Goal: Task Accomplishment & Management: Manage account settings

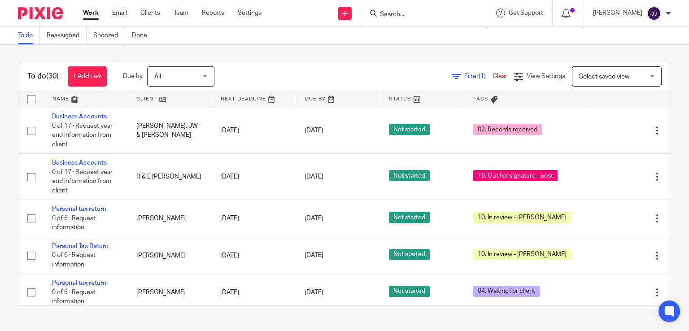
scroll to position [825, 0]
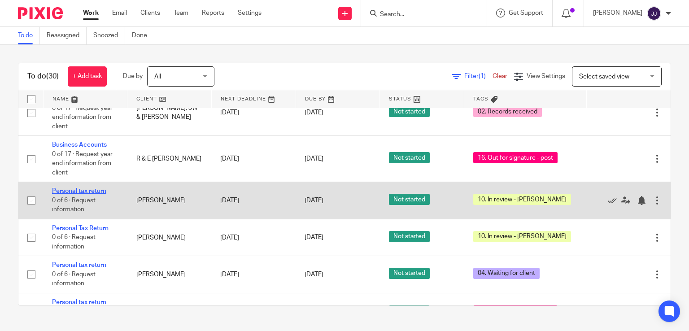
click at [86, 194] on link "Personal tax return" at bounding box center [79, 191] width 54 height 6
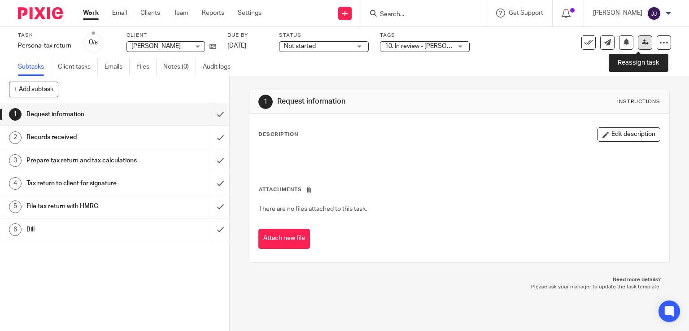
click at [642, 41] on icon at bounding box center [645, 42] width 7 height 7
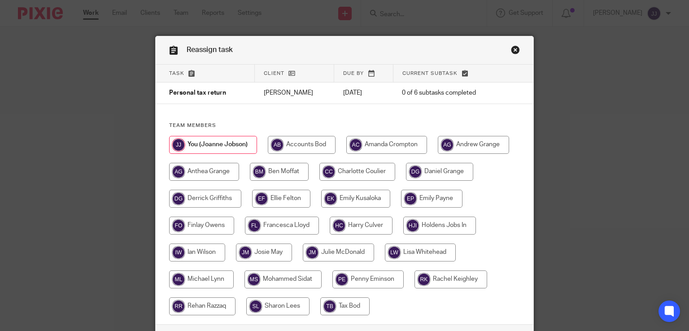
click at [286, 175] on input "radio" at bounding box center [279, 172] width 59 height 18
radio input "true"
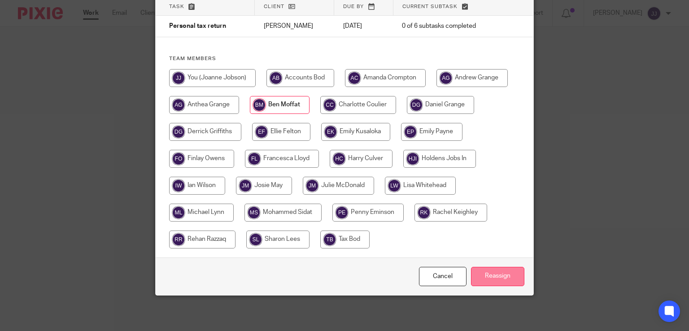
click at [502, 276] on input "Reassign" at bounding box center [497, 276] width 53 height 19
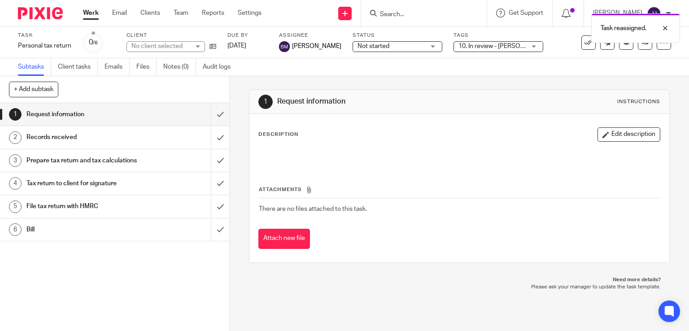
click at [395, 11] on div "Task reassigned." at bounding box center [511, 26] width 335 height 34
click at [396, 15] on div "Task reassigned." at bounding box center [511, 26] width 335 height 34
click at [395, 15] on div "Task reassigned." at bounding box center [511, 26] width 335 height 34
click at [395, 15] on input "Search" at bounding box center [419, 15] width 81 height 8
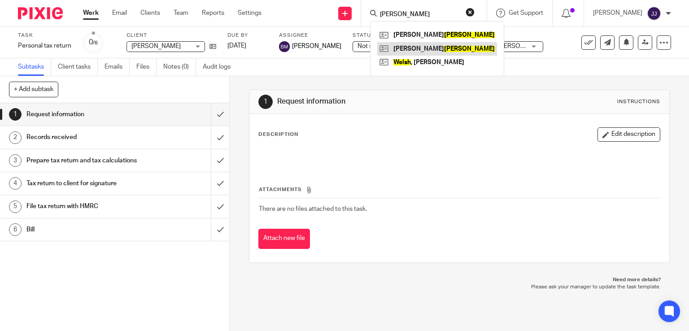
type input "welch"
click at [411, 47] on link at bounding box center [437, 48] width 120 height 13
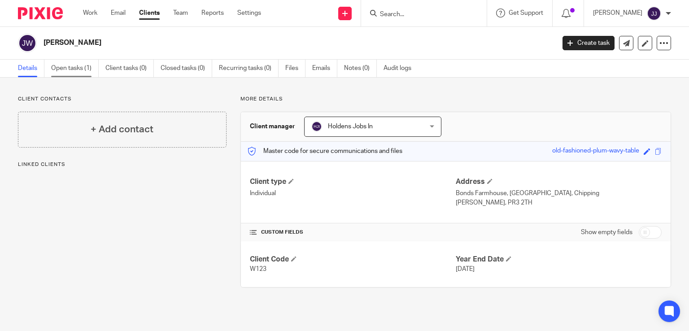
click at [56, 69] on link "Open tasks (1)" at bounding box center [75, 68] width 48 height 17
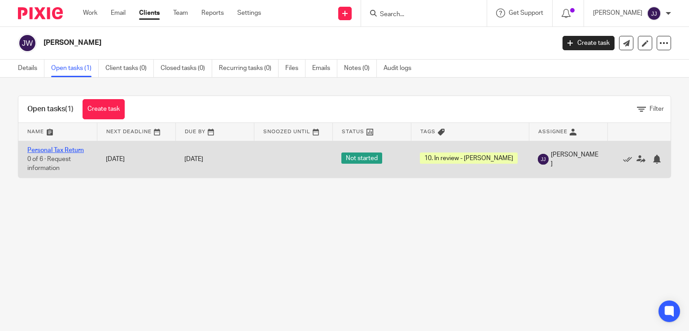
click at [74, 148] on link "Personal Tax Return" at bounding box center [55, 150] width 56 height 6
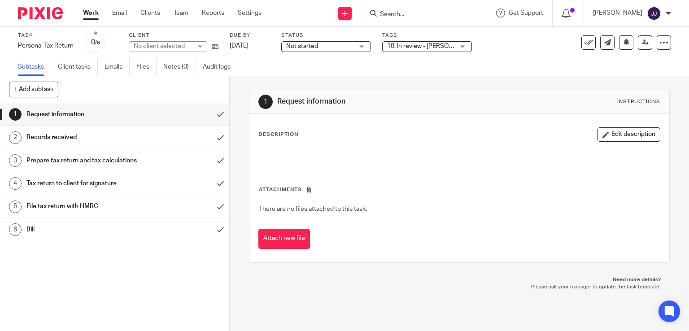
click at [420, 45] on span "10. In review - [PERSON_NAME]" at bounding box center [431, 46] width 89 height 6
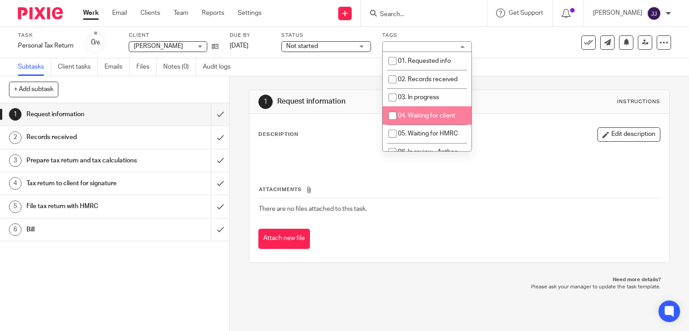
scroll to position [86, 0]
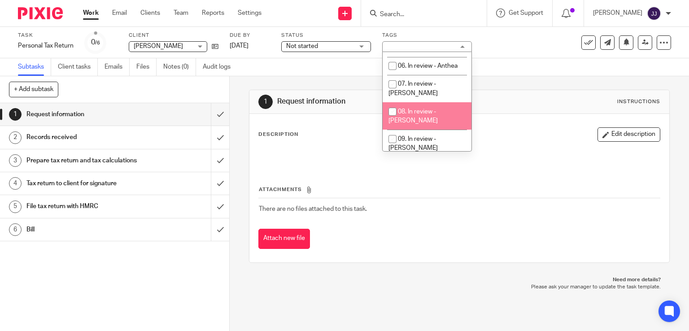
click at [437, 109] on span "08. In review - [PERSON_NAME]" at bounding box center [412, 117] width 49 height 16
checkbox input "true"
click at [430, 163] on span "10. In review - Joanne" at bounding box center [412, 171] width 49 height 16
checkbox input "false"
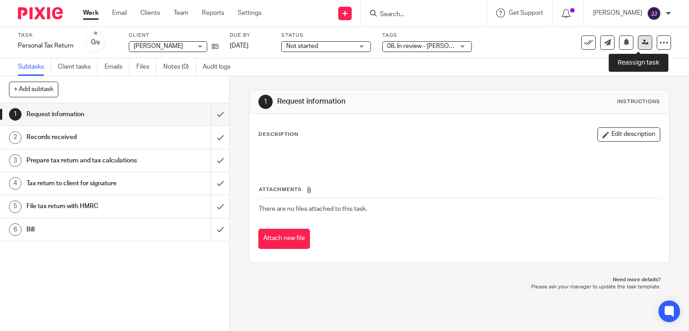
click at [642, 42] on icon at bounding box center [645, 42] width 7 height 7
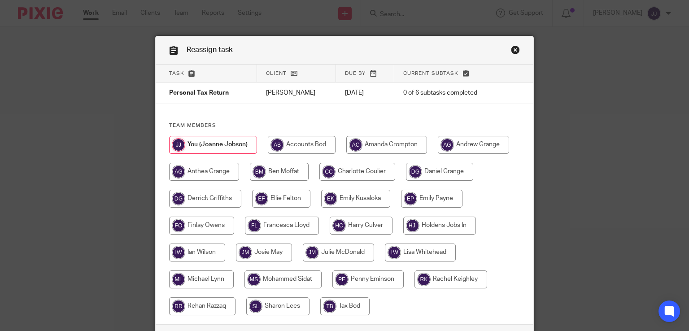
click at [282, 174] on input "radio" at bounding box center [279, 172] width 59 height 18
radio input "true"
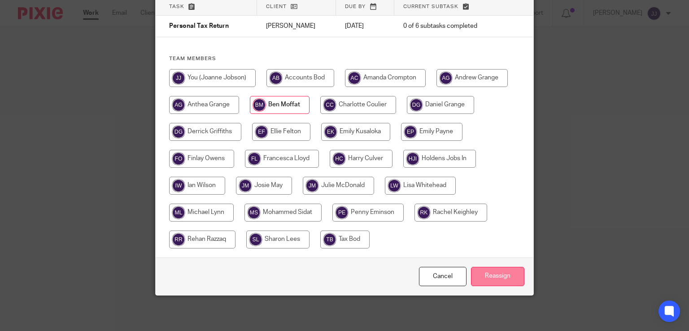
click at [504, 277] on input "Reassign" at bounding box center [497, 276] width 53 height 19
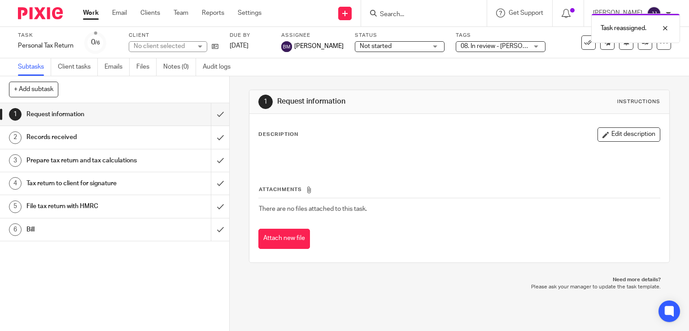
click at [435, 17] on div "Task reassigned." at bounding box center [511, 26] width 335 height 34
click at [430, 7] on div at bounding box center [424, 13] width 126 height 26
click at [428, 12] on div "Task reassigned." at bounding box center [511, 26] width 335 height 34
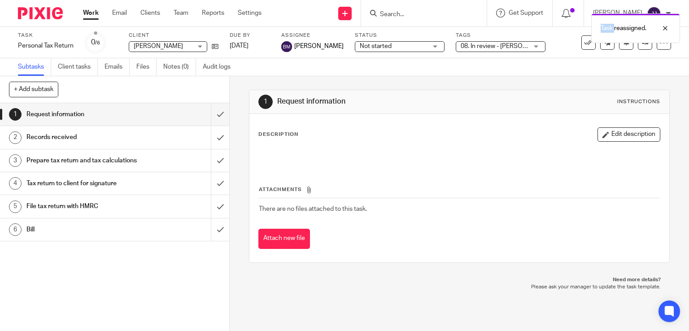
click at [428, 12] on div "Task reassigned." at bounding box center [511, 26] width 335 height 34
click at [404, 13] on input "Search" at bounding box center [419, 15] width 81 height 8
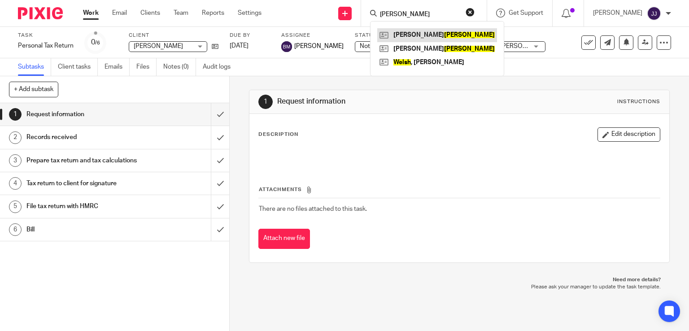
type input "welch"
click at [413, 34] on link at bounding box center [437, 34] width 120 height 13
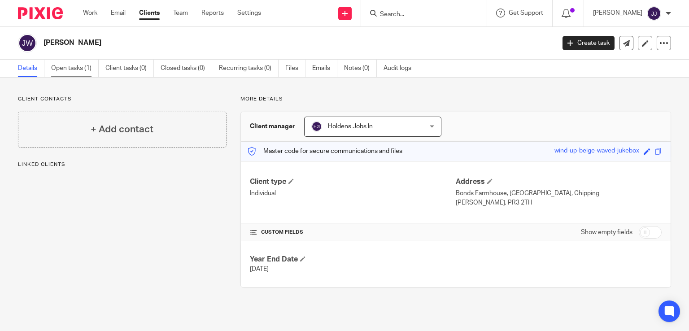
click at [81, 67] on link "Open tasks (1)" at bounding box center [75, 68] width 48 height 17
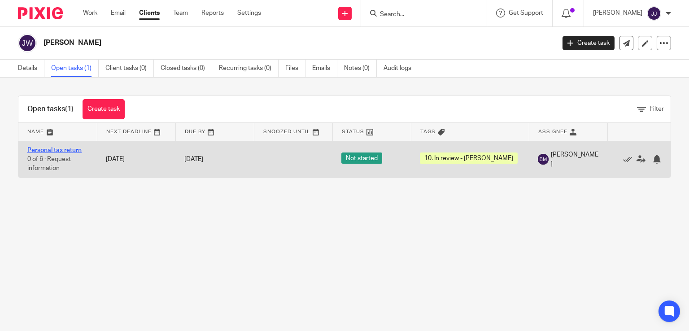
click at [65, 150] on link "Personal tax return" at bounding box center [54, 150] width 54 height 6
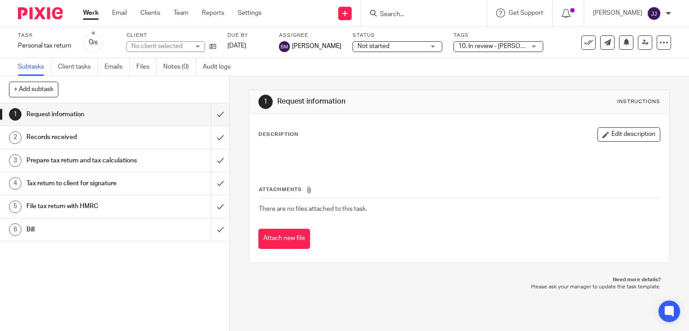
click at [495, 48] on span "10. In review - [PERSON_NAME]" at bounding box center [502, 46] width 89 height 6
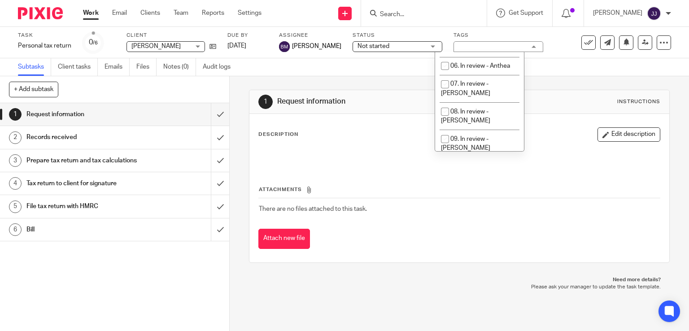
scroll to position [173, 0]
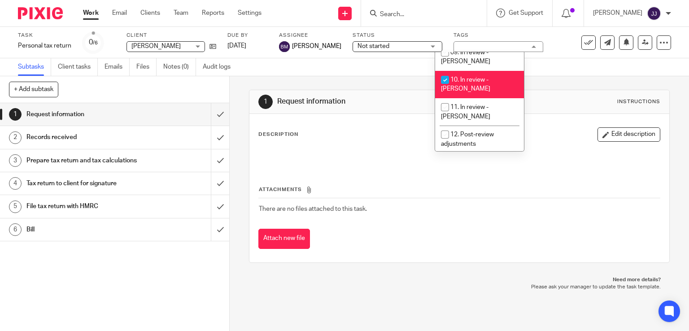
drag, startPoint x: 499, startPoint y: 70, endPoint x: 522, endPoint y: 69, distance: 23.4
click at [522, 69] on ul "01. Requested info 02. Records received 03. In progress 04. Waiting for client …" at bounding box center [479, 101] width 89 height 99
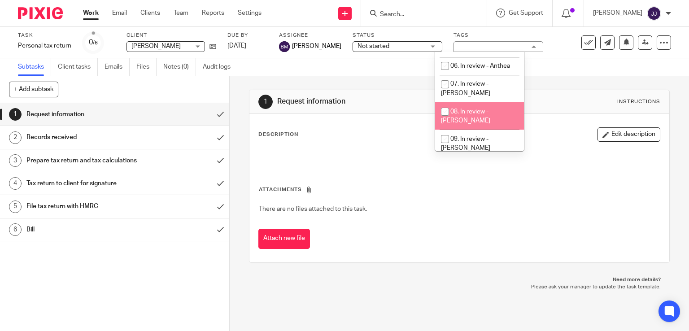
click at [490, 109] on span "08. In review - [PERSON_NAME]" at bounding box center [465, 117] width 49 height 16
checkbox input "true"
click at [444, 158] on input "checkbox" at bounding box center [444, 166] width 17 height 17
checkbox input "false"
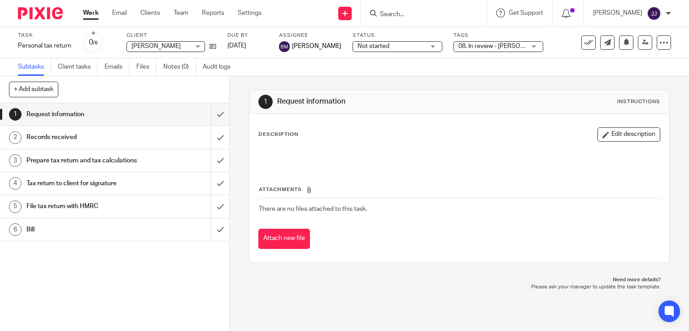
click at [540, 39] on div "Task Personal tax return Save Personal tax return 0 /6 Client Janina Welch Jani…" at bounding box center [290, 43] width 544 height 22
click at [90, 14] on link "Work" at bounding box center [91, 13] width 16 height 9
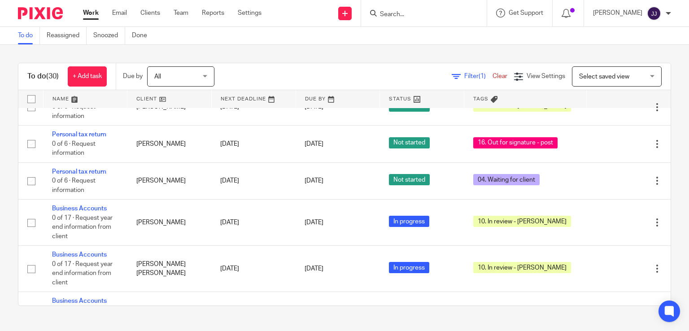
scroll to position [1112, 0]
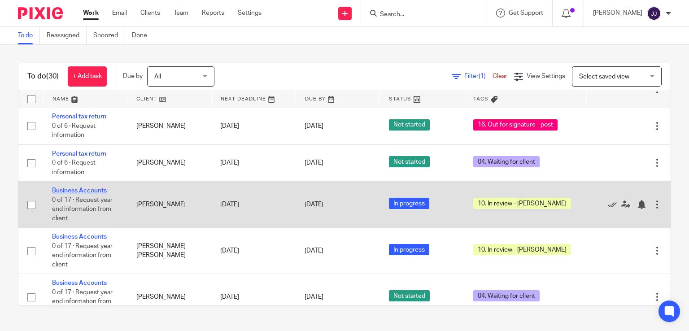
click at [93, 194] on link "Business Accounts" at bounding box center [79, 190] width 55 height 6
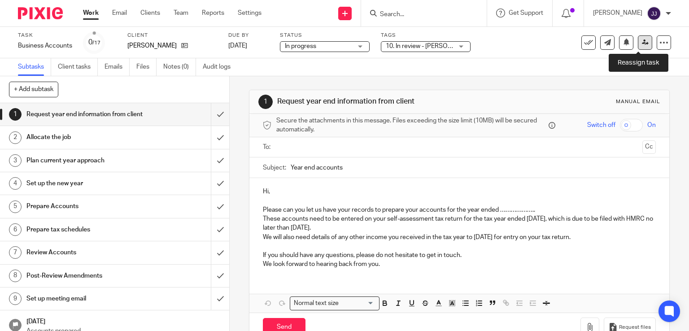
click at [642, 43] on icon at bounding box center [645, 42] width 7 height 7
click at [438, 43] on span "10. In review - Joanne" at bounding box center [430, 46] width 89 height 6
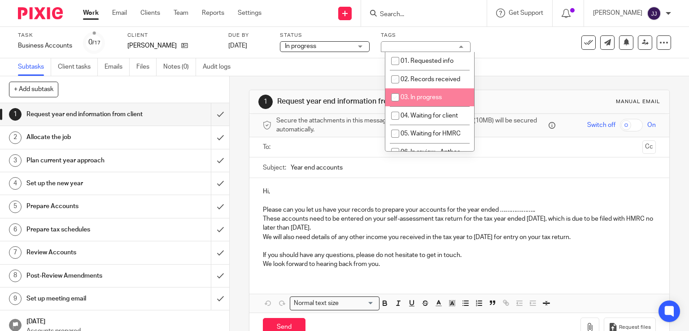
scroll to position [86, 0]
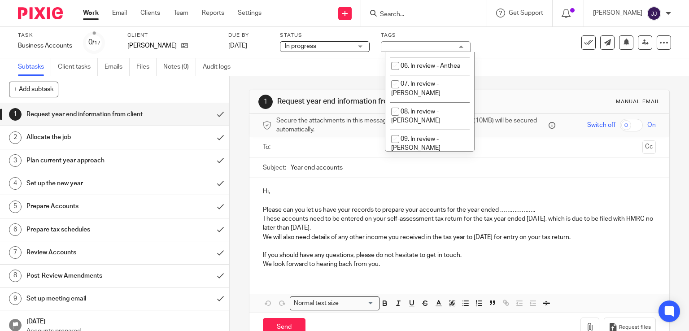
drag, startPoint x: 447, startPoint y: 105, endPoint x: 395, endPoint y: 146, distance: 65.5
click at [395, 146] on ul "01. Requested info 02. Records received 03. In progress 04. Waiting for client …" at bounding box center [429, 101] width 89 height 99
click at [395, 158] on input "checkbox" at bounding box center [395, 166] width 17 height 17
checkbox input "false"
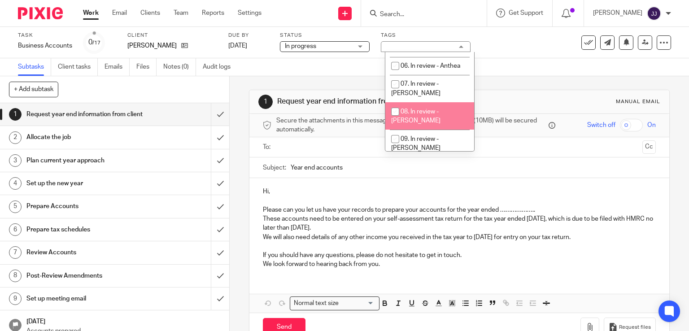
click at [393, 103] on input "checkbox" at bounding box center [395, 111] width 17 height 17
checkbox input "true"
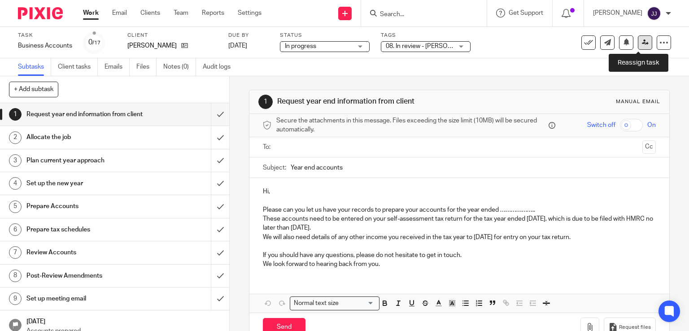
click at [642, 42] on icon at bounding box center [645, 42] width 7 height 7
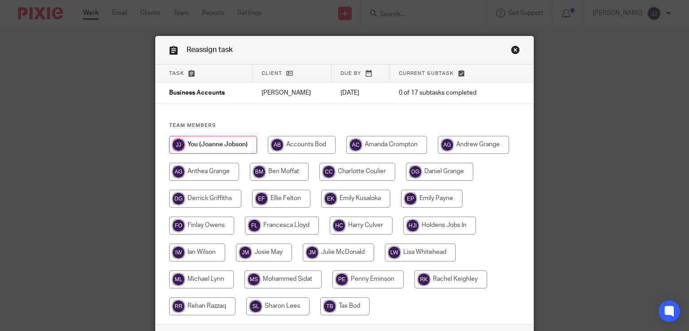
click at [277, 176] on input "radio" at bounding box center [279, 172] width 59 height 18
radio input "true"
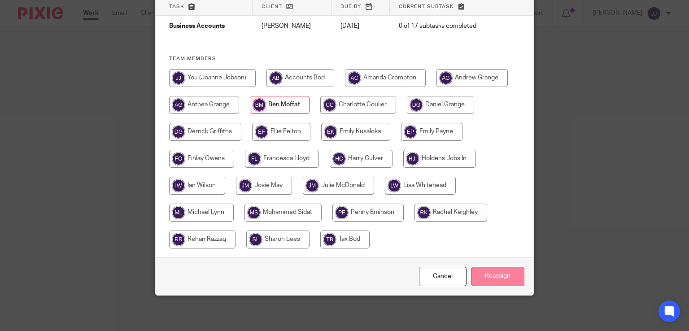
click at [495, 281] on input "Reassign" at bounding box center [497, 276] width 53 height 19
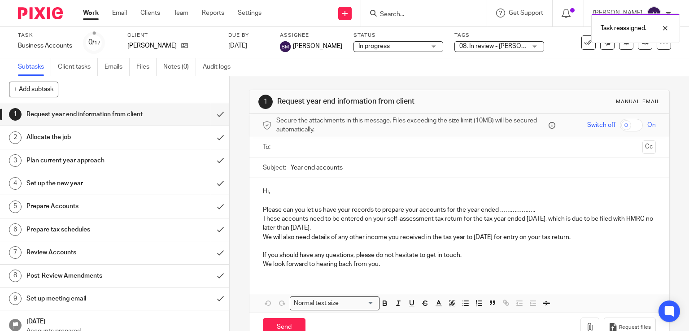
click at [384, 17] on div "Task reassigned." at bounding box center [511, 26] width 335 height 34
click at [397, 15] on div "Task reassigned." at bounding box center [511, 26] width 335 height 34
click at [408, 15] on div "Task reassigned." at bounding box center [511, 26] width 335 height 34
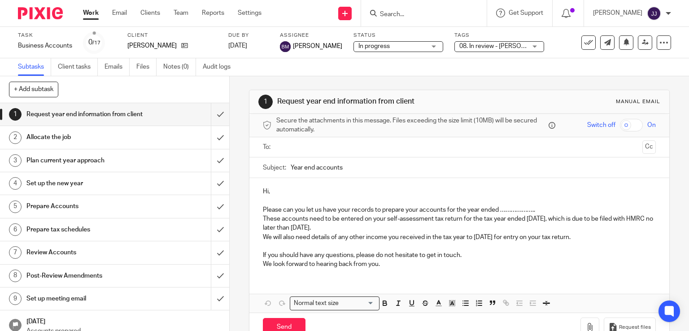
click at [408, 15] on input "Search" at bounding box center [419, 15] width 81 height 8
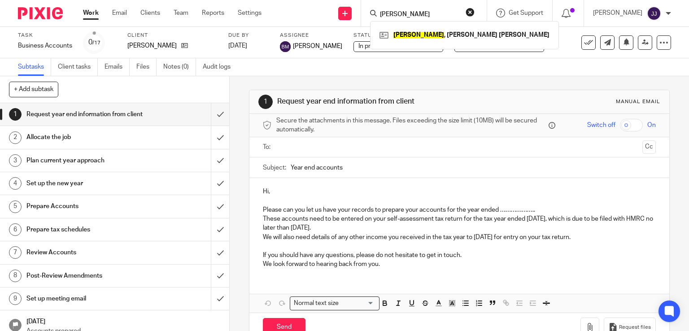
type input "nuttall"
click button "submit" at bounding box center [0, 0] width 0 height 0
click at [422, 35] on link at bounding box center [464, 34] width 174 height 13
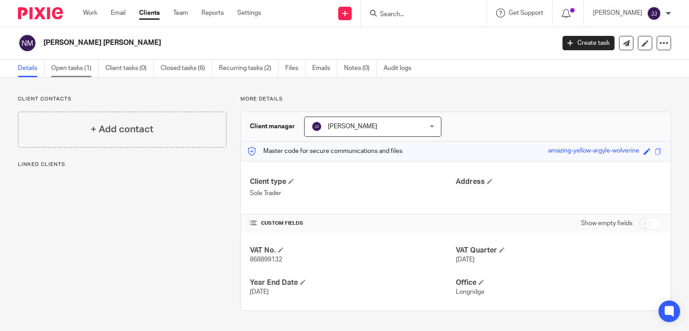
click at [74, 69] on link "Open tasks (1)" at bounding box center [75, 68] width 48 height 17
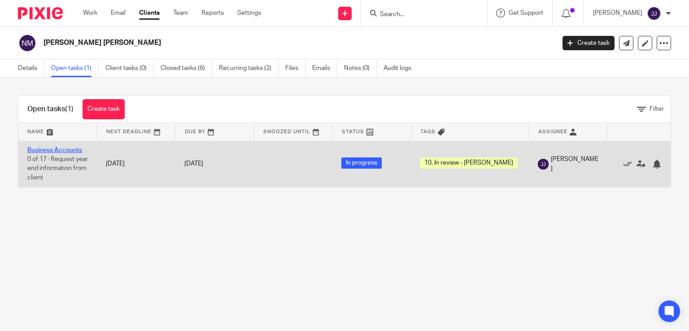
click at [74, 148] on link "Business Accounts" at bounding box center [54, 150] width 55 height 6
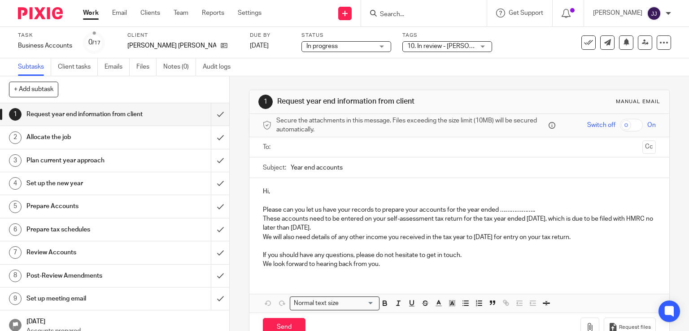
click at [442, 45] on span "10. In review - [PERSON_NAME]" at bounding box center [451, 46] width 89 height 6
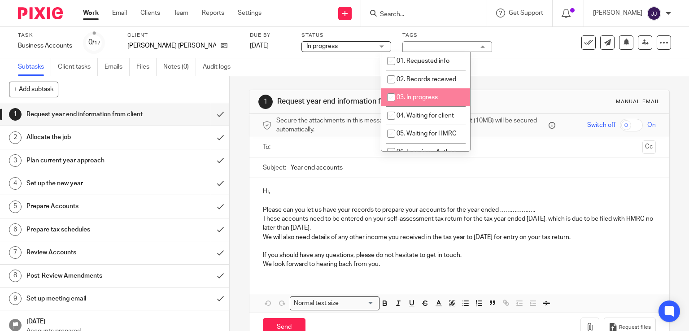
scroll to position [86, 0]
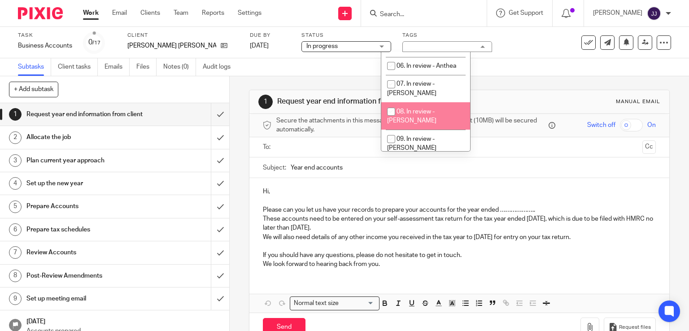
click at [436, 109] on span "08. In review - [PERSON_NAME]" at bounding box center [411, 117] width 49 height 16
checkbox input "true"
click at [392, 158] on input "checkbox" at bounding box center [390, 166] width 17 height 17
checkbox input "false"
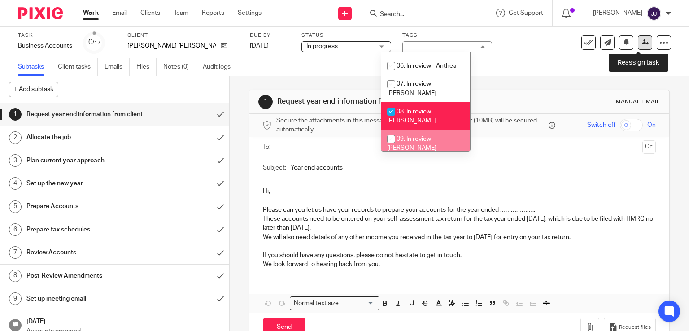
click at [642, 43] on icon at bounding box center [645, 42] width 7 height 7
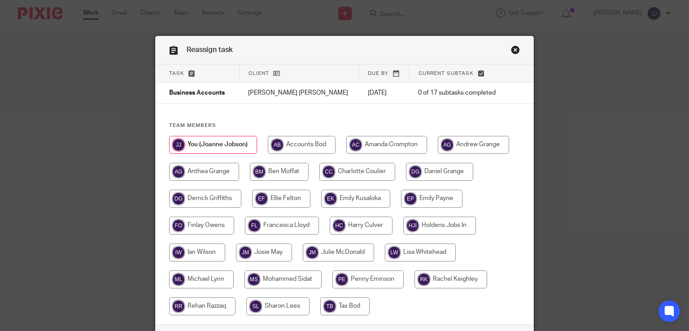
click at [275, 174] on input "radio" at bounding box center [279, 172] width 59 height 18
radio input "true"
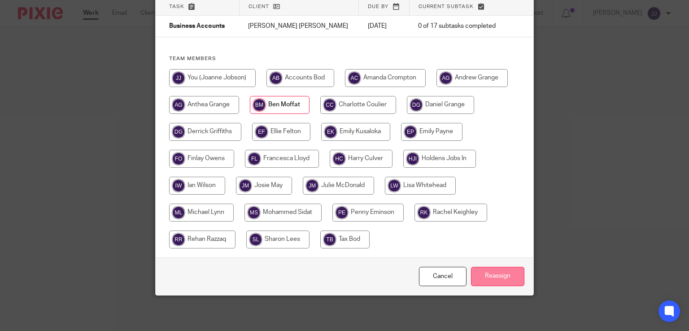
click at [505, 279] on input "Reassign" at bounding box center [497, 276] width 53 height 19
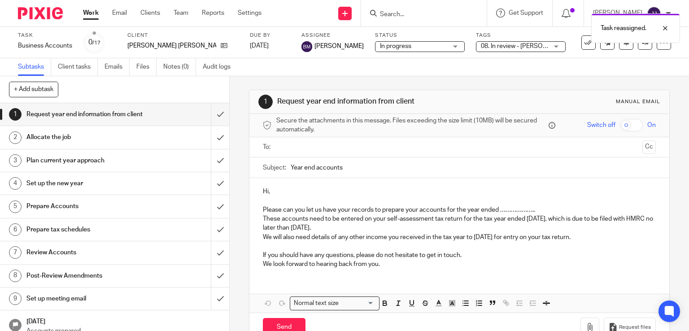
click at [91, 14] on link "Work" at bounding box center [91, 13] width 16 height 9
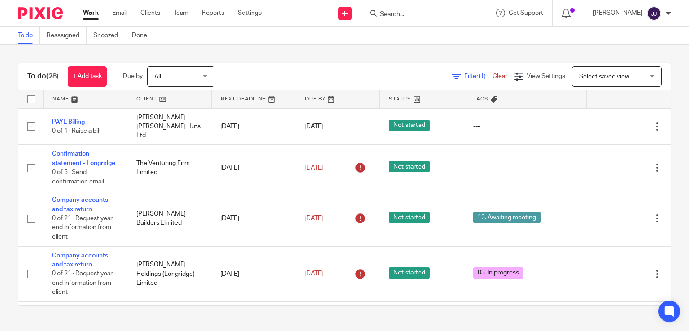
scroll to position [188, 0]
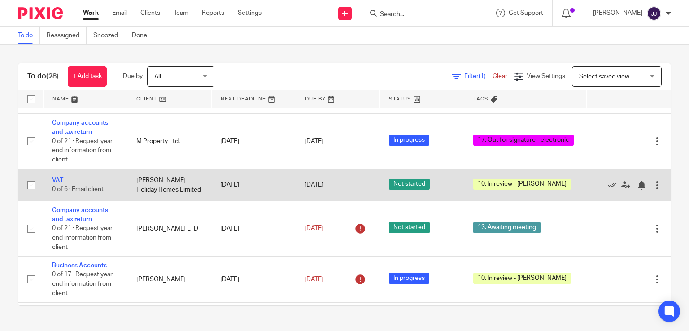
click at [57, 183] on link "VAT" at bounding box center [57, 180] width 11 height 6
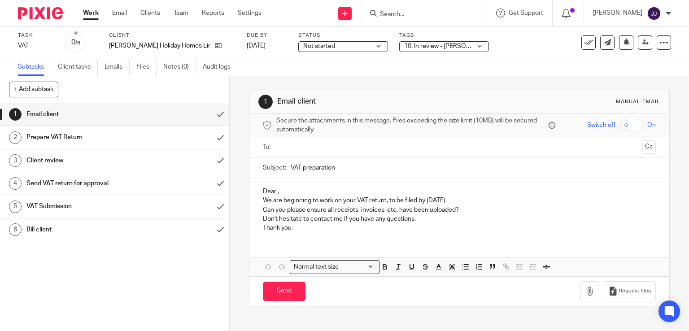
click at [404, 44] on span "10. In review - [PERSON_NAME]" at bounding box center [448, 46] width 89 height 6
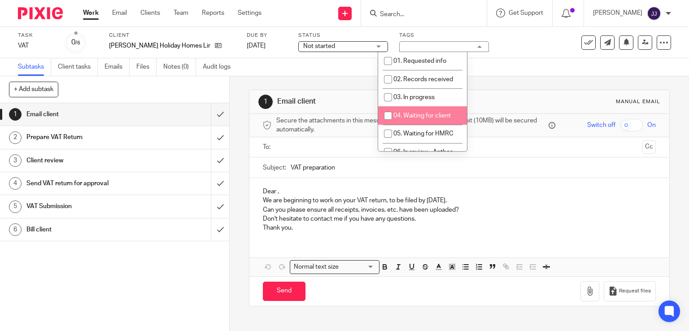
scroll to position [86, 0]
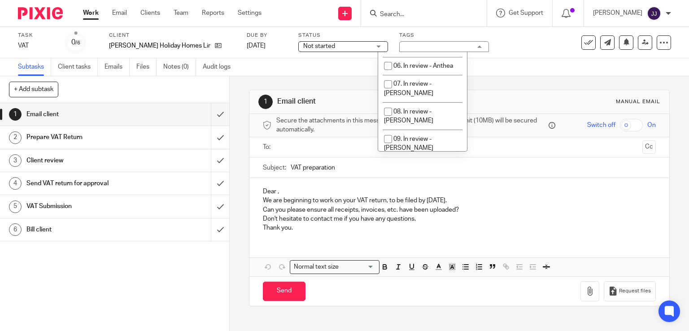
click at [443, 157] on li "10. In review - Joanne" at bounding box center [422, 170] width 89 height 27
checkbox input "false"
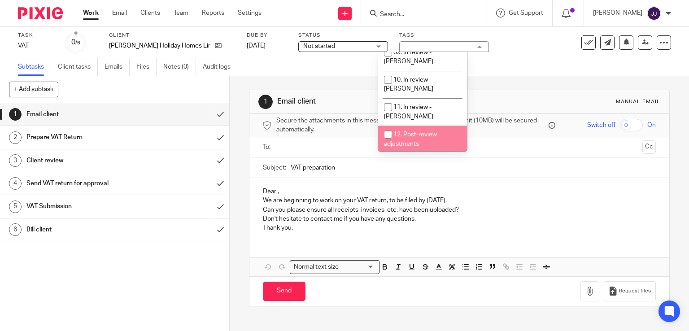
click at [432, 131] on span "12. Post-review adjustments" at bounding box center [410, 139] width 53 height 16
checkbox input "true"
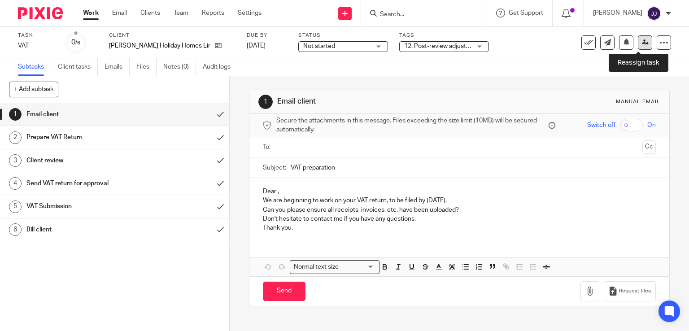
click at [642, 42] on icon at bounding box center [645, 42] width 7 height 7
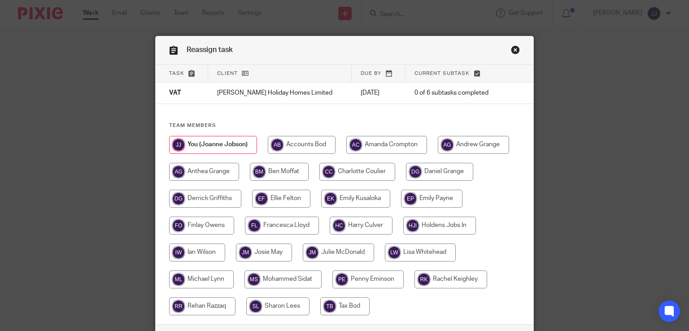
click at [278, 197] on input "radio" at bounding box center [281, 199] width 58 height 18
radio input "true"
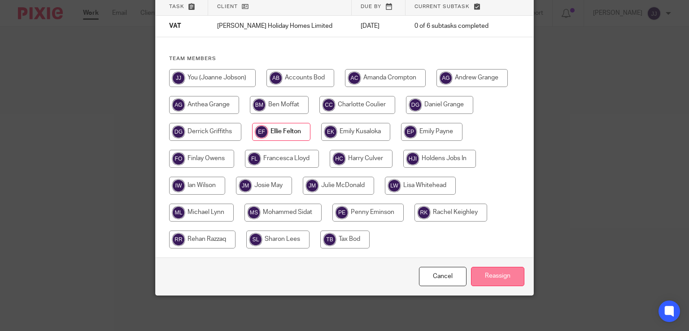
click at [496, 275] on input "Reassign" at bounding box center [497, 276] width 53 height 19
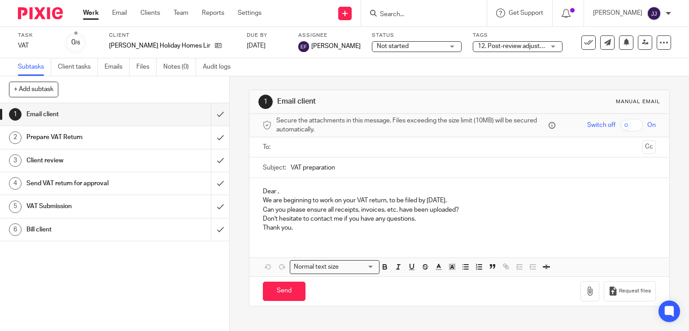
click at [91, 13] on link "Work" at bounding box center [91, 13] width 16 height 9
